Goal: Find specific page/section: Find specific page/section

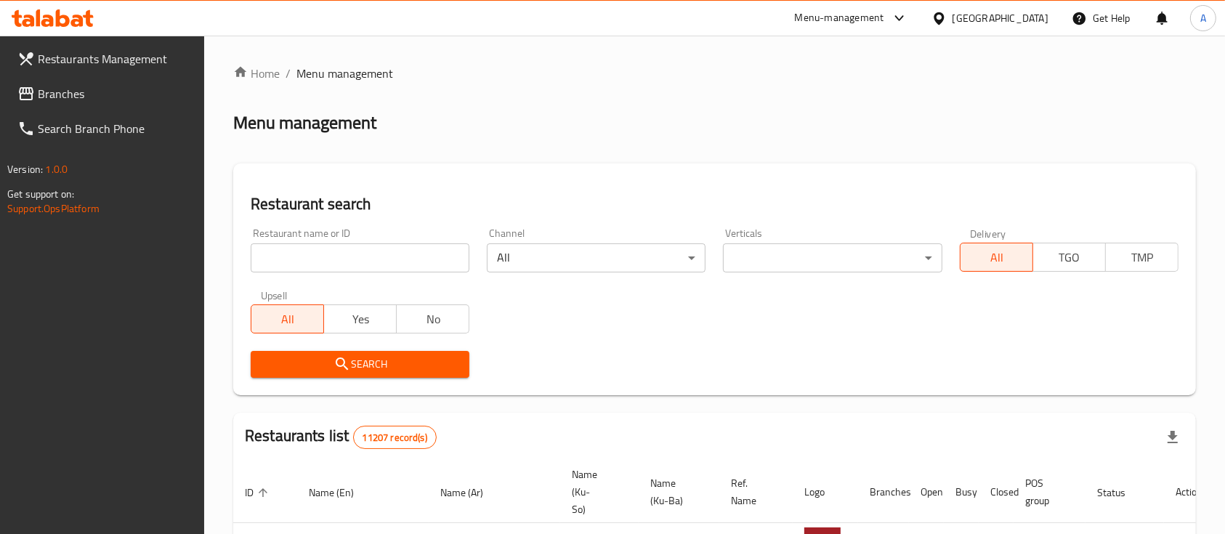
click at [325, 256] on input "search" at bounding box center [360, 257] width 219 height 29
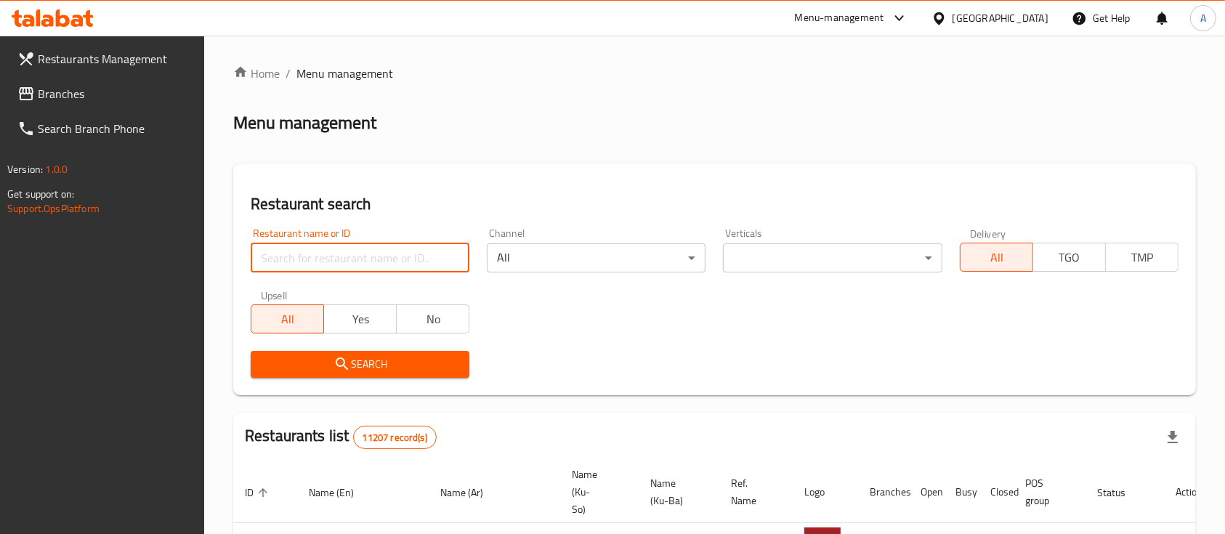
paste input "Al Banein Grills Restaurant"
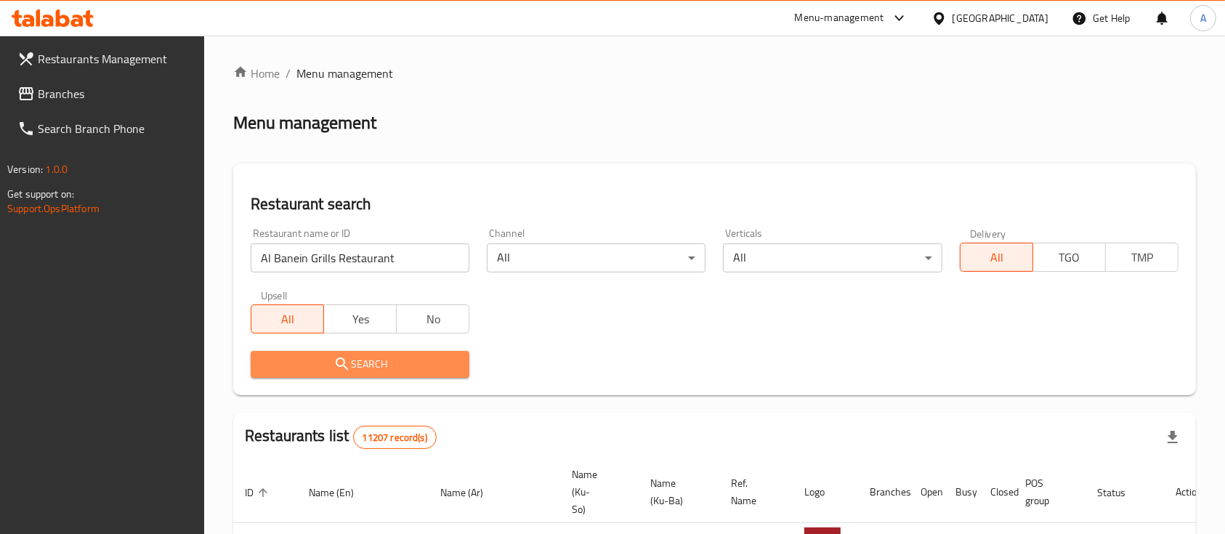
click at [400, 364] on span "Search" at bounding box center [359, 364] width 195 height 18
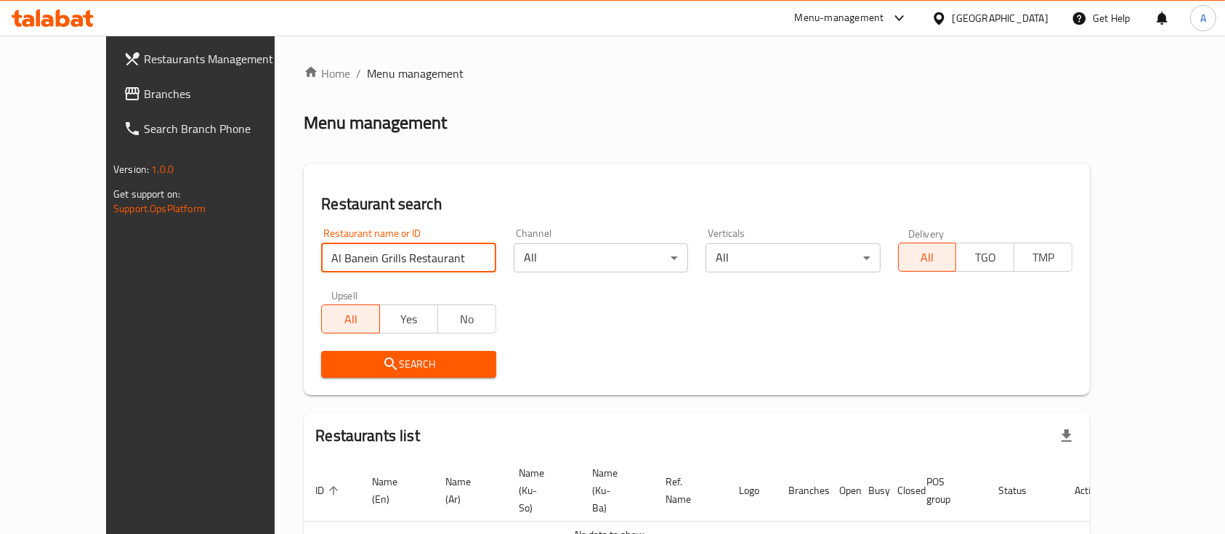
click at [418, 264] on input "Al Banein Grills Restaurant" at bounding box center [408, 257] width 174 height 29
click at [395, 262] on input "Al Banein Grills Restaurant" at bounding box center [408, 257] width 174 height 29
type input "مشويات البنين"
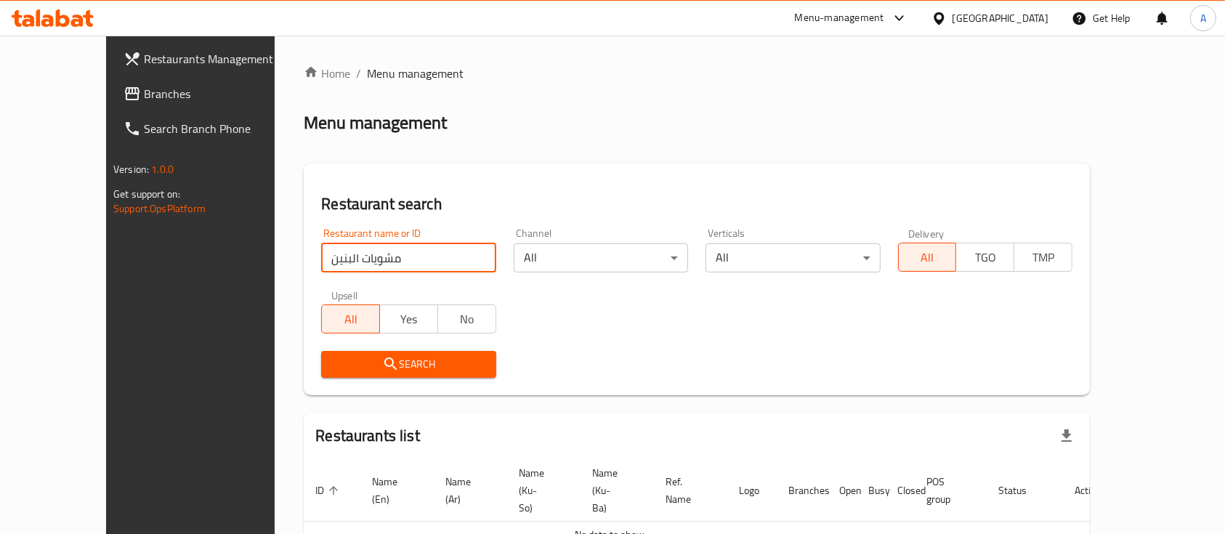
click button "Search" at bounding box center [408, 364] width 174 height 27
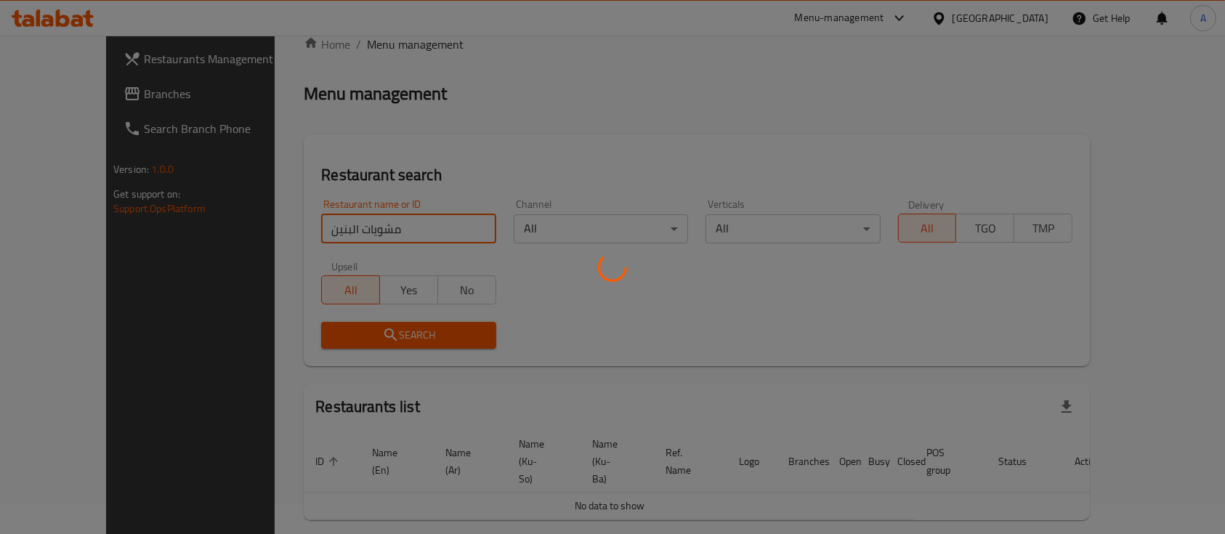
scroll to position [59, 0]
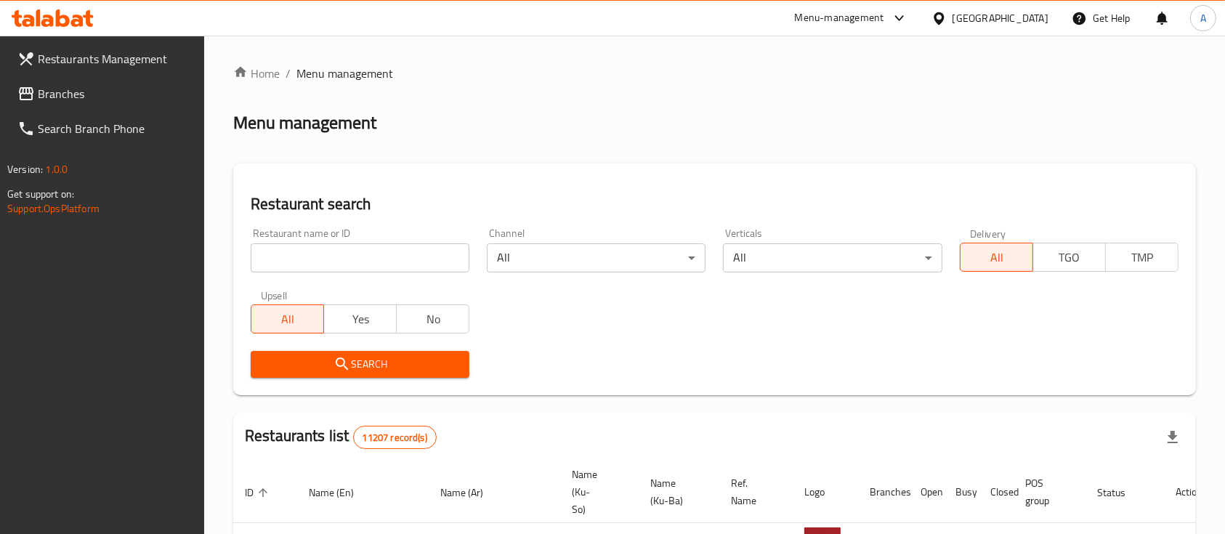
click at [384, 270] on input "search" at bounding box center [360, 257] width 219 height 29
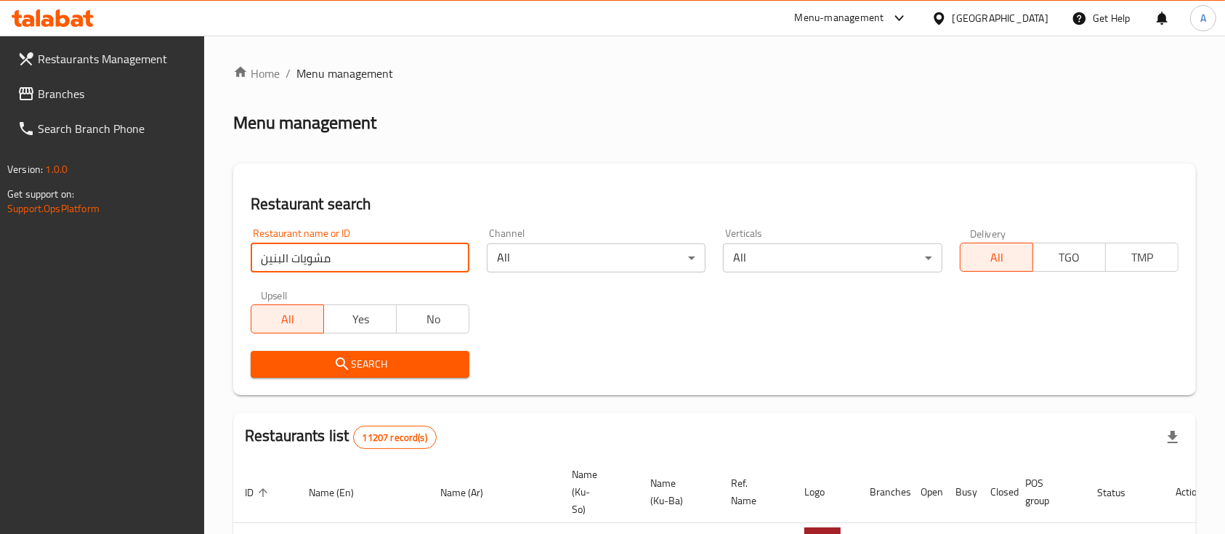
type input "مشويات البنين"
click button "Search" at bounding box center [360, 364] width 219 height 27
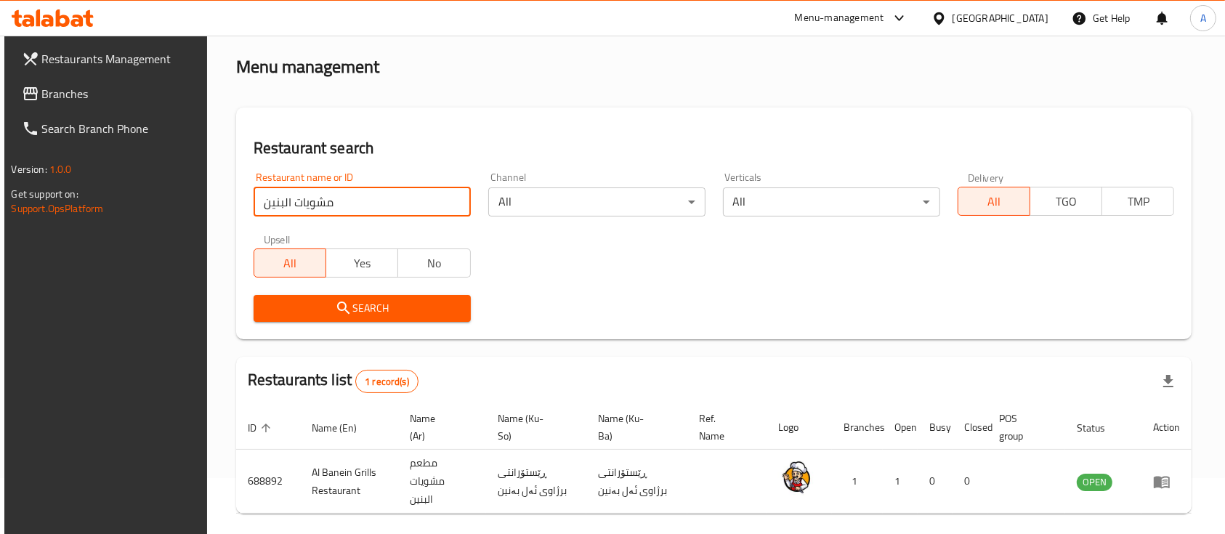
scroll to position [101, 0]
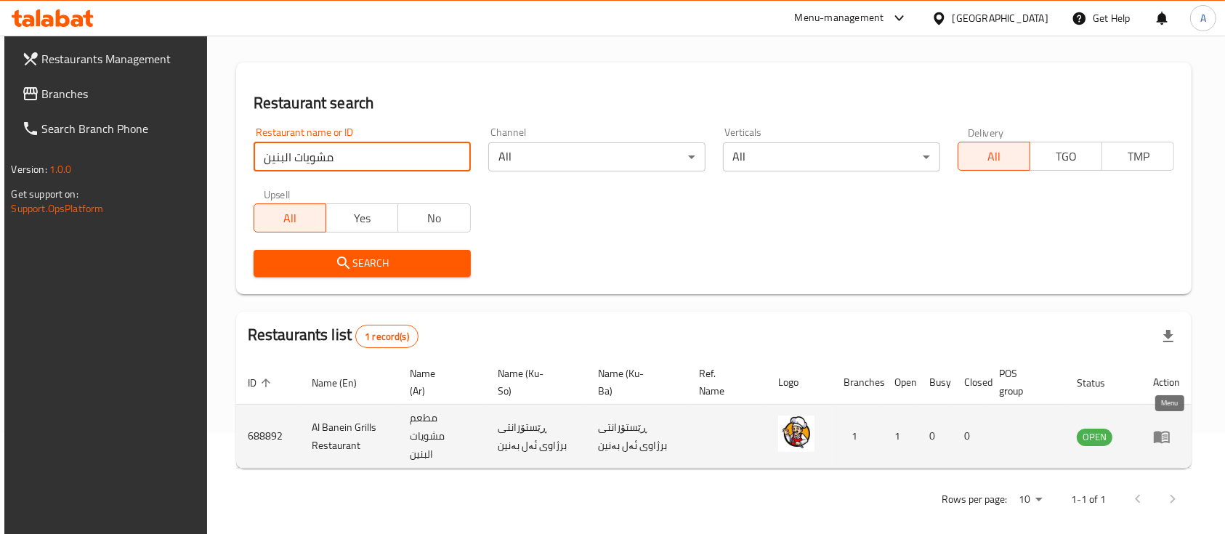
click at [1170, 428] on icon "enhanced table" at bounding box center [1161, 436] width 17 height 17
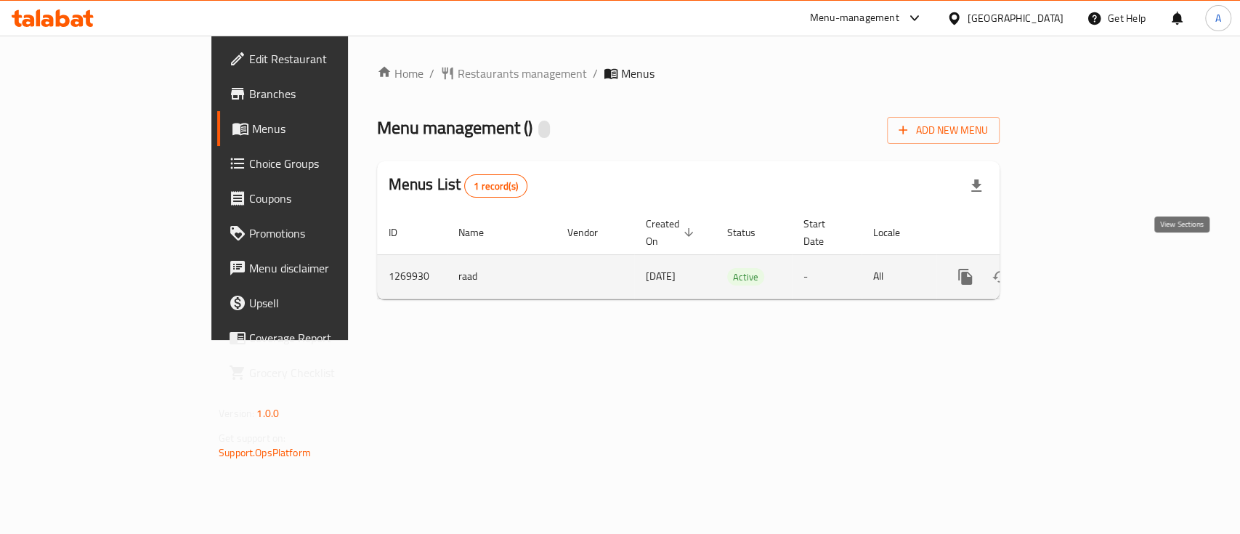
click at [1088, 259] on link "enhanced table" at bounding box center [1070, 276] width 35 height 35
